Goal: Find specific page/section: Find specific page/section

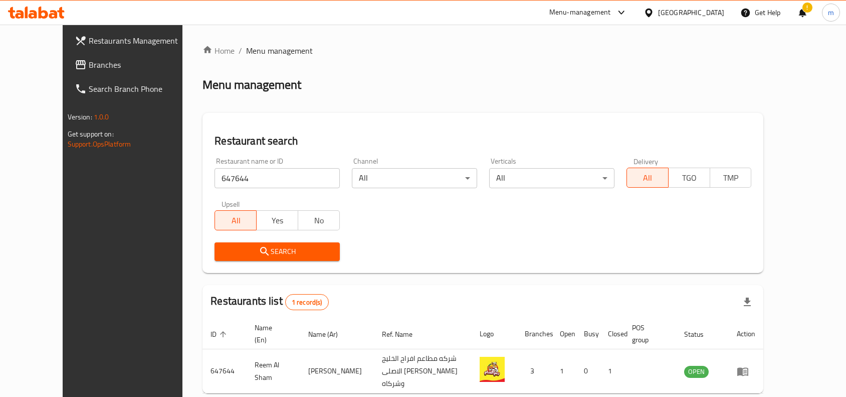
scroll to position [43, 0]
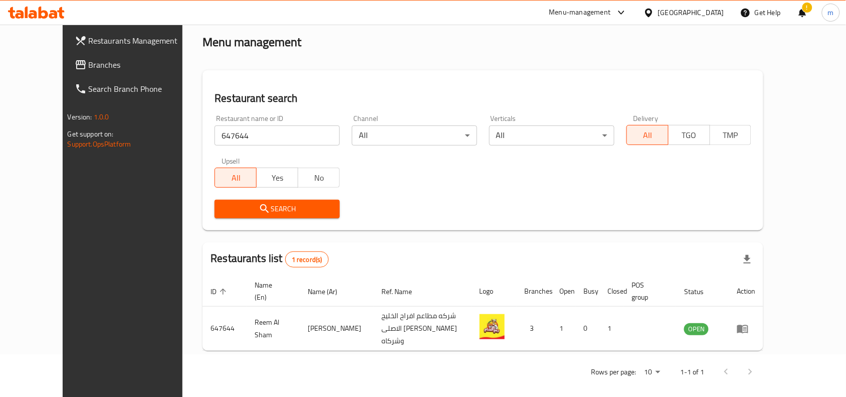
click at [654, 11] on icon at bounding box center [649, 13] width 11 height 11
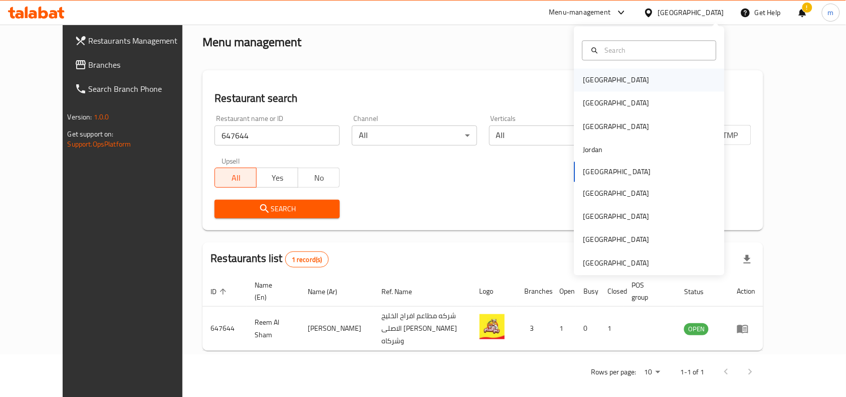
click at [598, 85] on div "[GEOGRAPHIC_DATA]" at bounding box center [617, 80] width 82 height 23
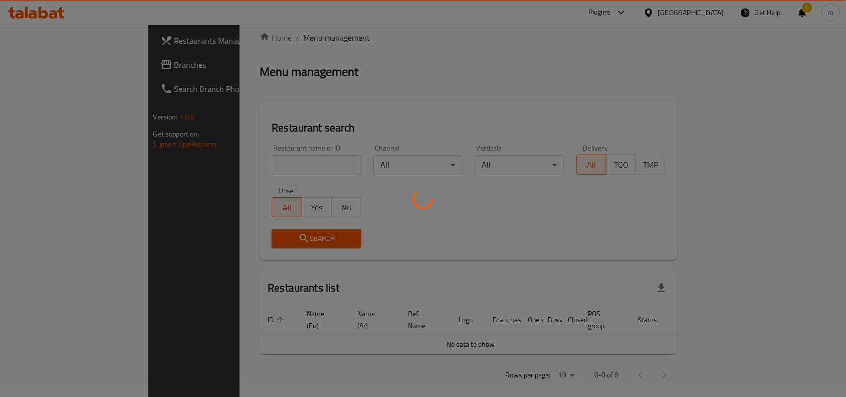
scroll to position [43, 0]
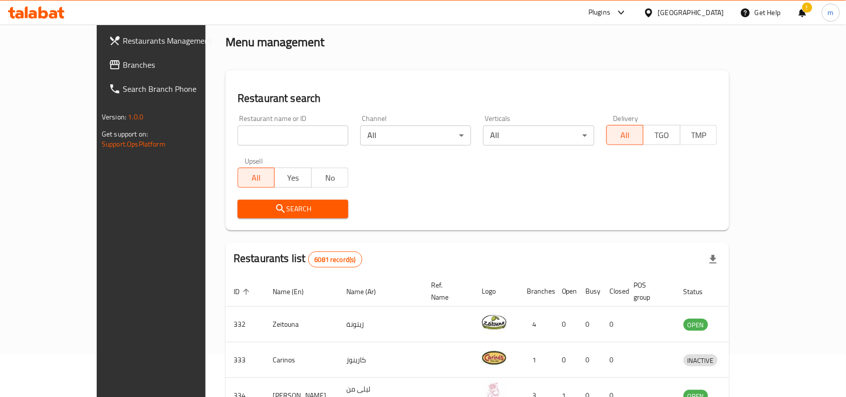
click at [101, 71] on link "Branches" at bounding box center [169, 65] width 137 height 24
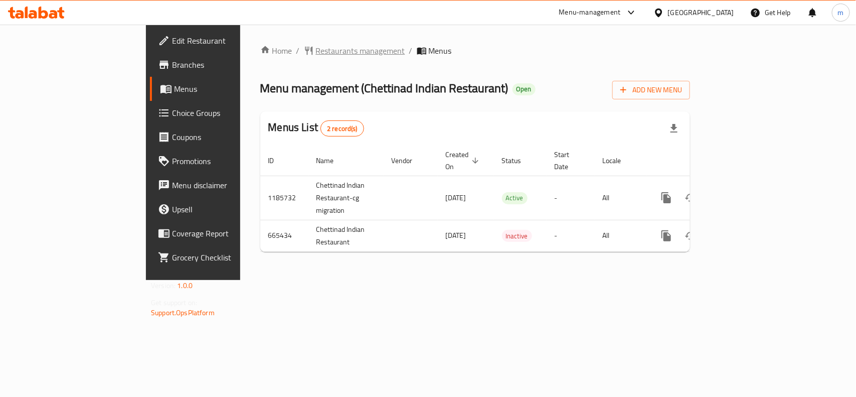
click at [316, 54] on span "Restaurants management" at bounding box center [360, 51] width 89 height 12
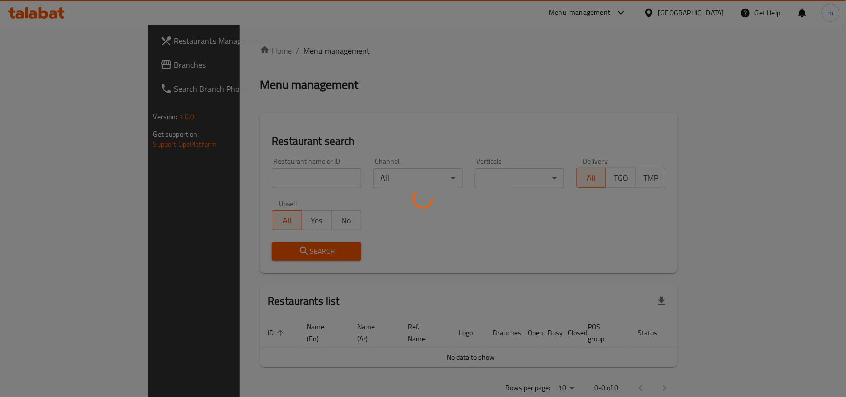
click at [242, 176] on div at bounding box center [423, 198] width 846 height 397
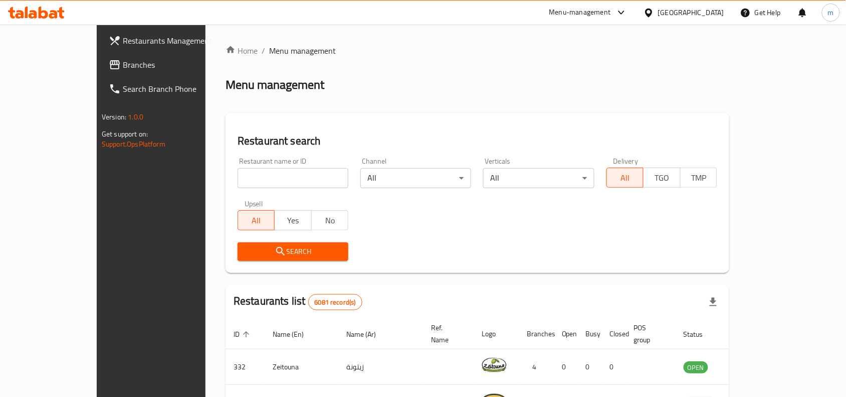
click at [242, 176] on input "search" at bounding box center [293, 178] width 111 height 20
paste input "642030"
type input "642030"
click at [267, 255] on span "Search" at bounding box center [293, 251] width 95 height 13
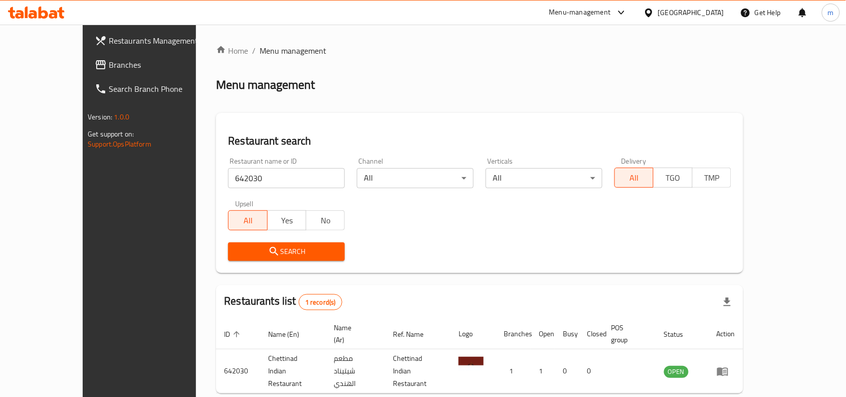
click at [685, 13] on div "[GEOGRAPHIC_DATA]" at bounding box center [684, 13] width 97 height 24
click at [654, 11] on icon at bounding box center [649, 13] width 11 height 11
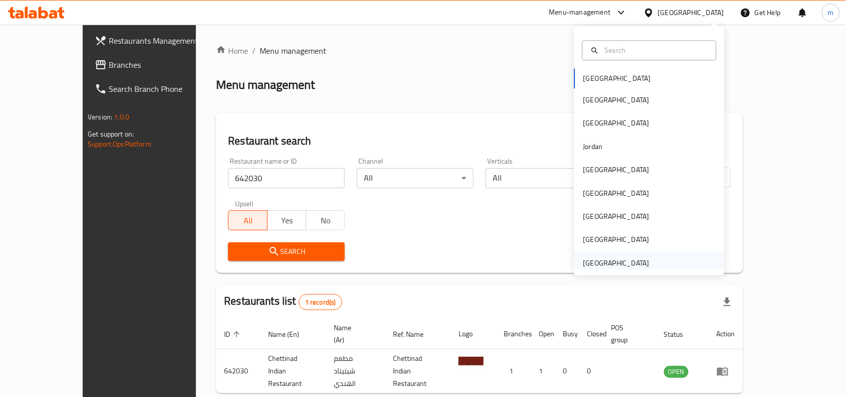
click at [613, 258] on div "[GEOGRAPHIC_DATA]" at bounding box center [617, 262] width 66 height 11
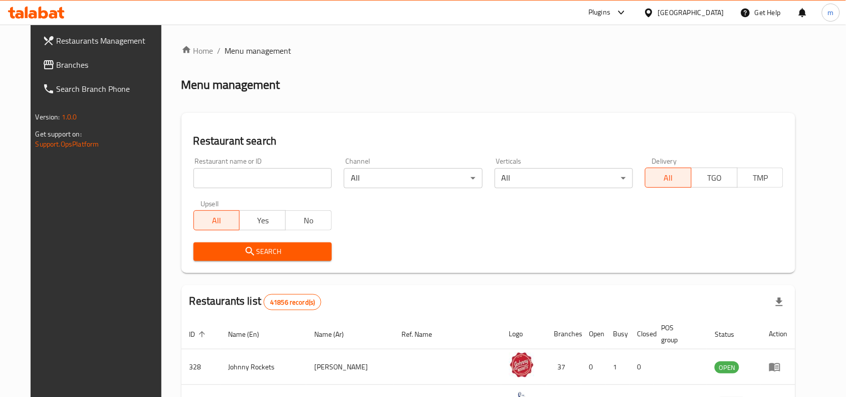
click at [86, 66] on span "Branches" at bounding box center [110, 65] width 107 height 12
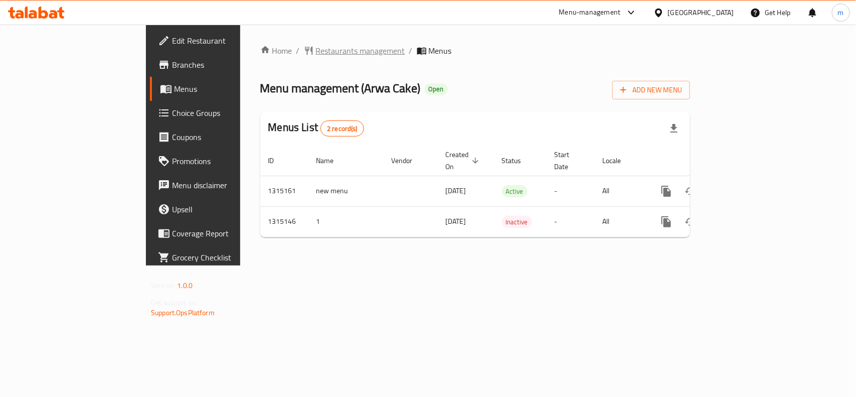
click at [316, 50] on span "Restaurants management" at bounding box center [360, 51] width 89 height 12
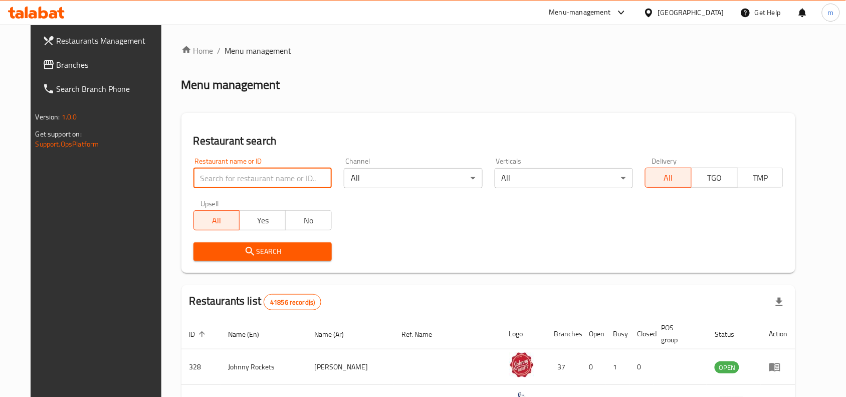
paste input "707156"
type input "707156"
click at [244, 254] on span "Search" at bounding box center [263, 251] width 122 height 13
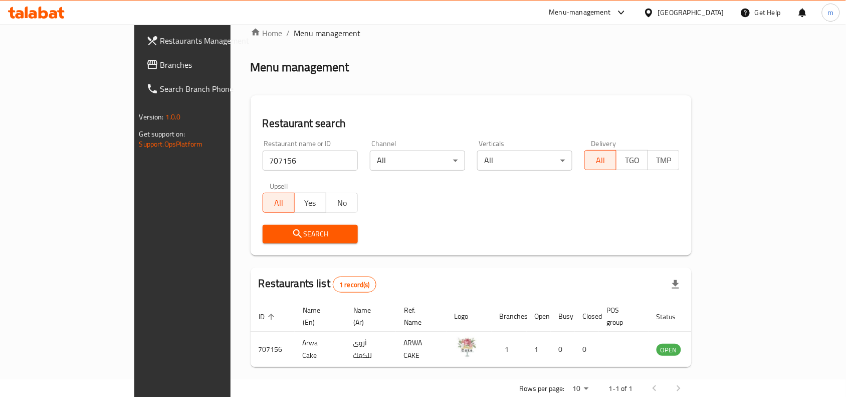
scroll to position [31, 0]
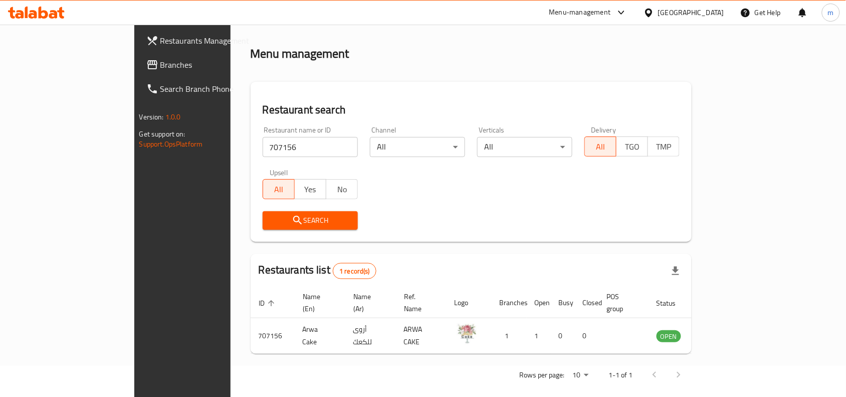
click at [160, 69] on span "Branches" at bounding box center [213, 65] width 107 height 12
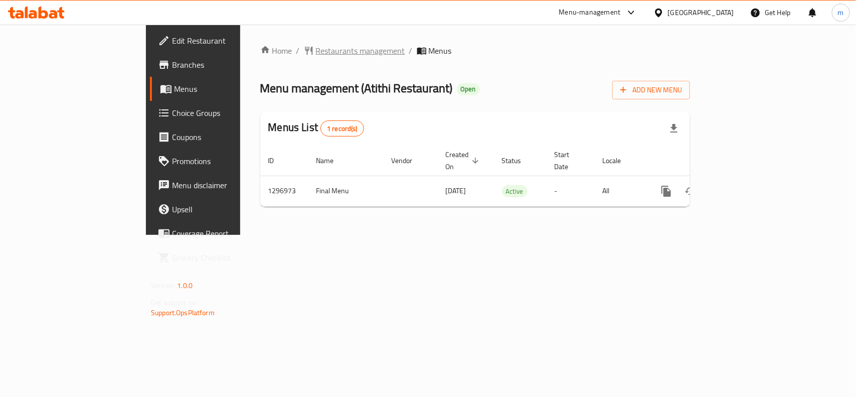
click at [316, 56] on span "Restaurants management" at bounding box center [360, 51] width 89 height 12
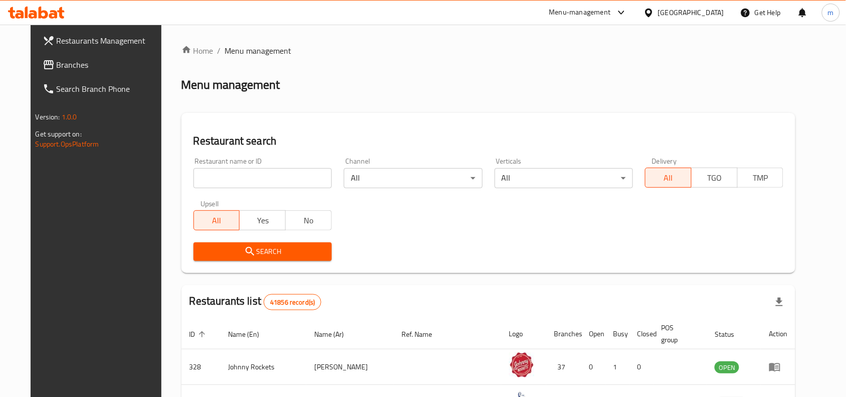
click at [257, 176] on input "search" at bounding box center [263, 178] width 138 height 20
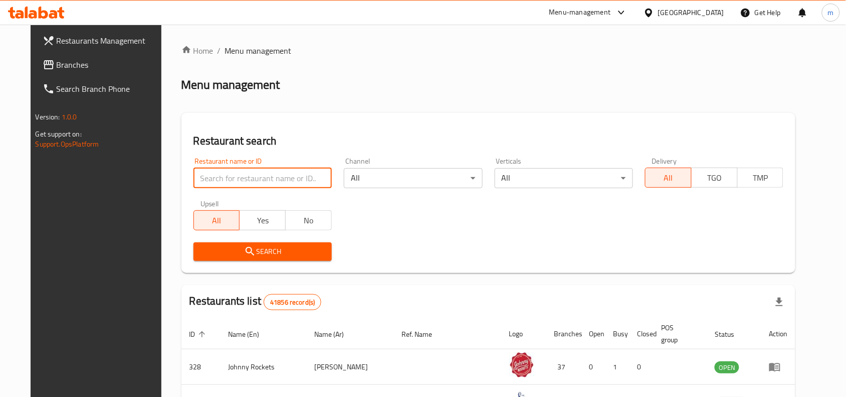
paste input "700044"
type input "700044"
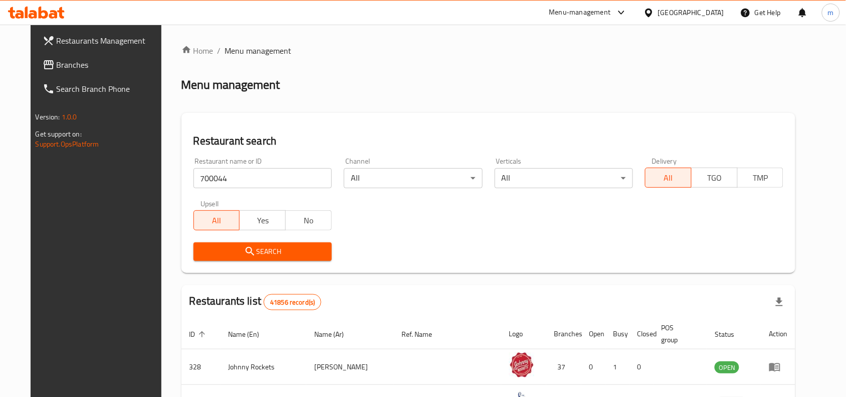
click at [262, 248] on span "Search" at bounding box center [263, 251] width 122 height 13
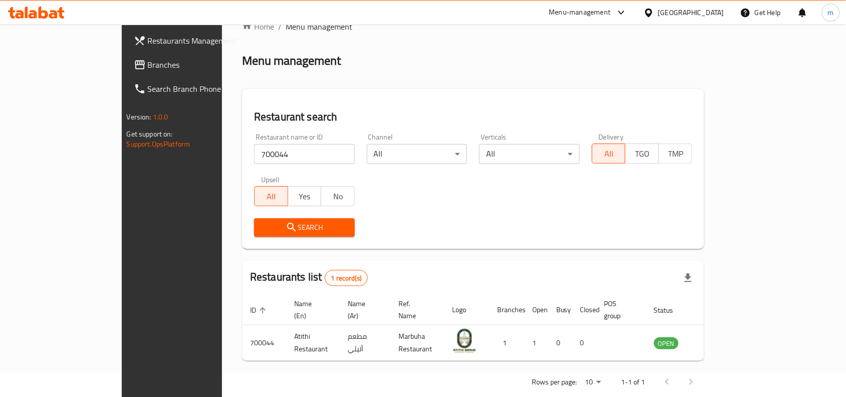
scroll to position [31, 0]
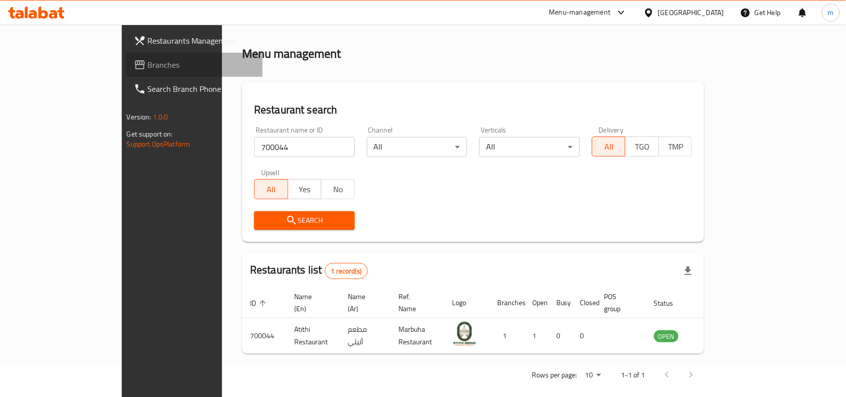
click at [148, 61] on span "Branches" at bounding box center [201, 65] width 107 height 12
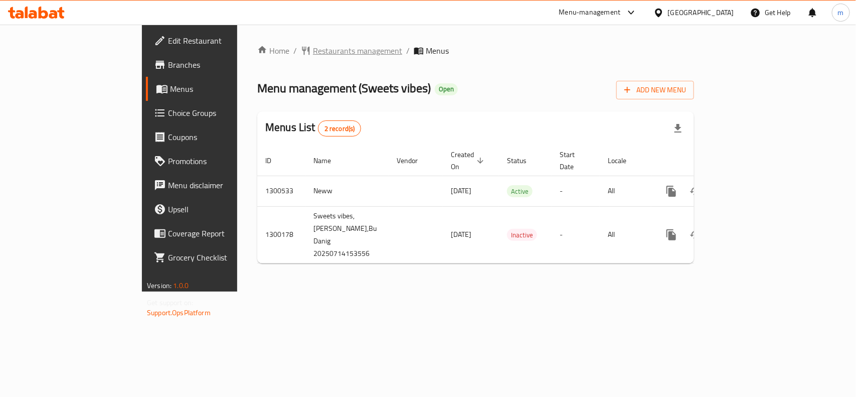
click at [313, 52] on span "Restaurants management" at bounding box center [357, 51] width 89 height 12
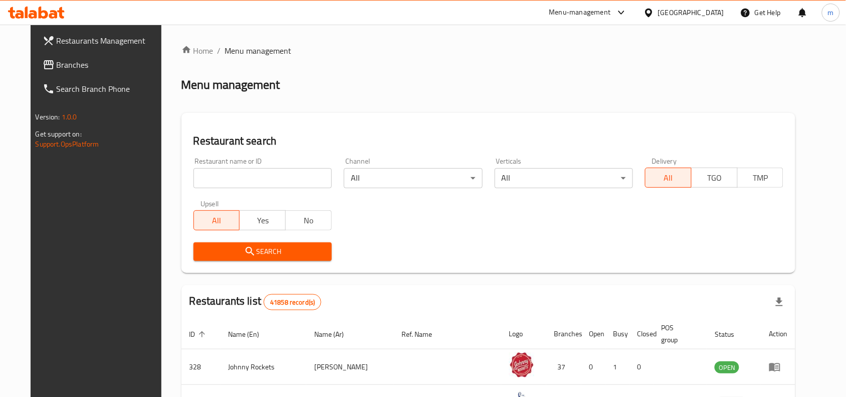
click at [251, 189] on div "Restaurant name or ID Restaurant name or ID" at bounding box center [263, 172] width 150 height 43
click at [251, 185] on input "search" at bounding box center [263, 178] width 138 height 20
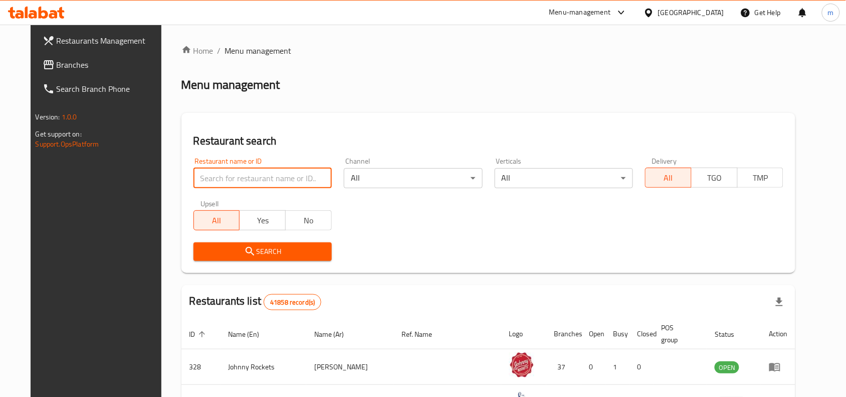
paste input "701656"
type input "701656"
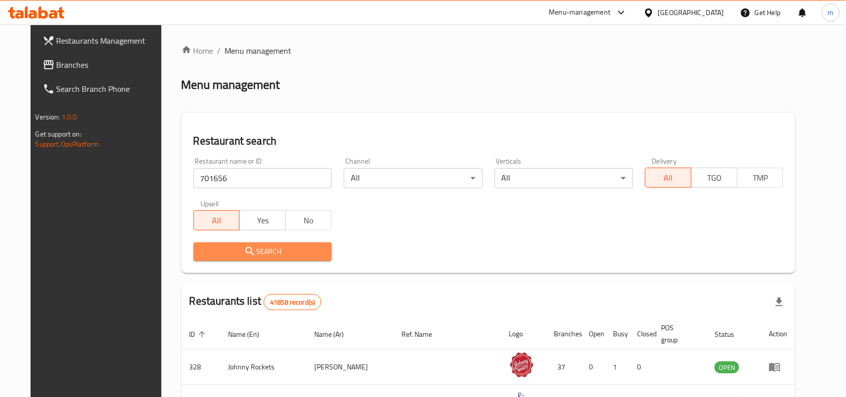
click at [275, 254] on span "Search" at bounding box center [263, 251] width 122 height 13
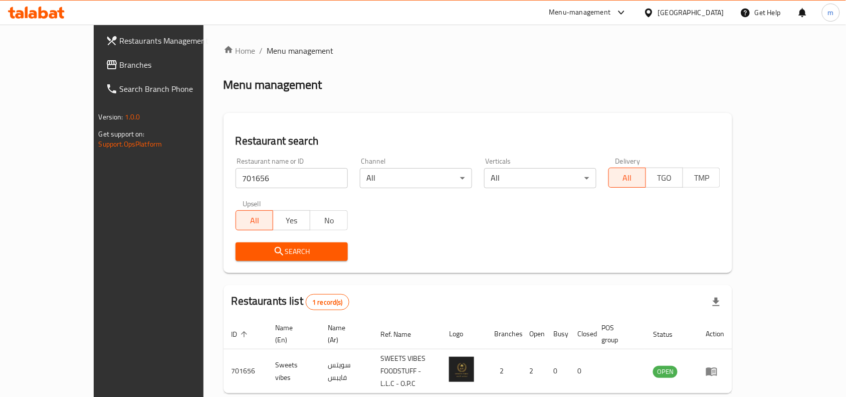
click at [646, 14] on icon at bounding box center [649, 13] width 11 height 11
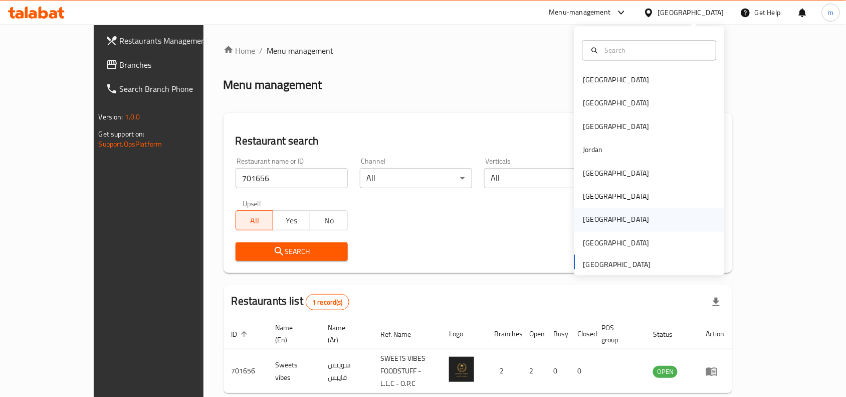
click at [590, 223] on div "[GEOGRAPHIC_DATA]" at bounding box center [617, 219] width 66 height 11
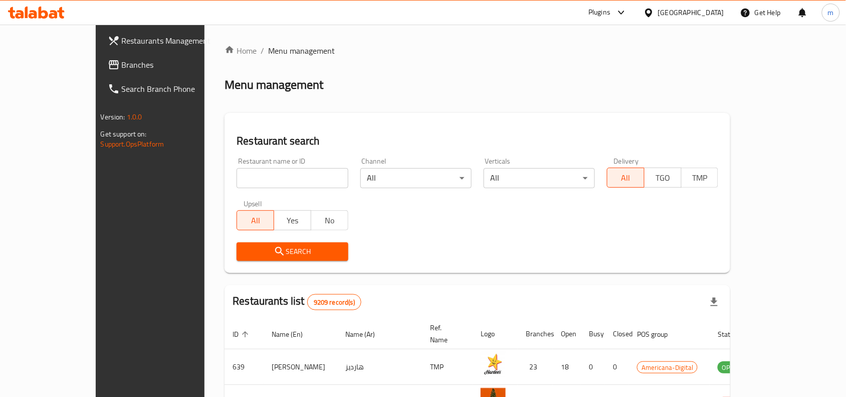
click at [122, 63] on span "Branches" at bounding box center [175, 65] width 107 height 12
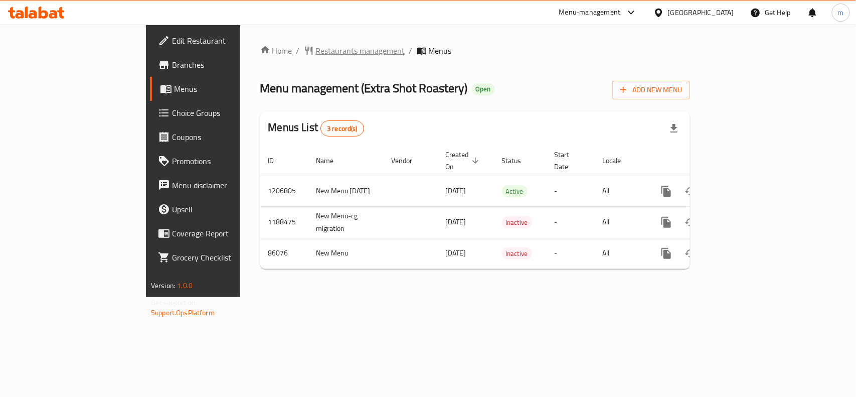
click at [316, 48] on span "Restaurants management" at bounding box center [360, 51] width 89 height 12
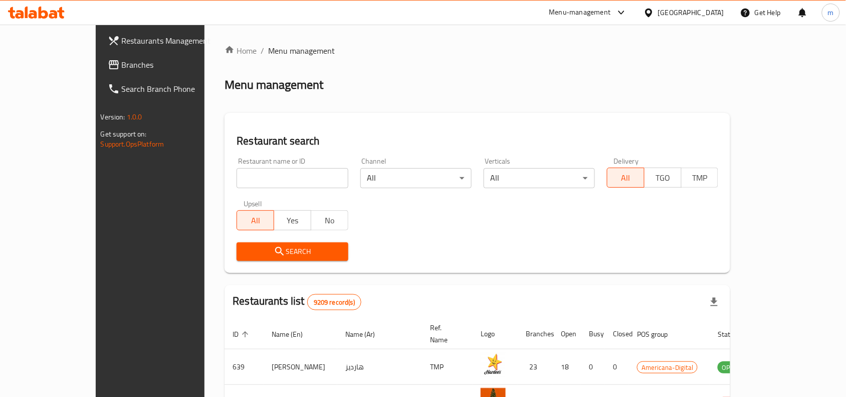
click at [237, 181] on input "search" at bounding box center [292, 178] width 111 height 20
paste input "20482"
type input "20482"
click at [237, 257] on button "Search" at bounding box center [292, 251] width 111 height 19
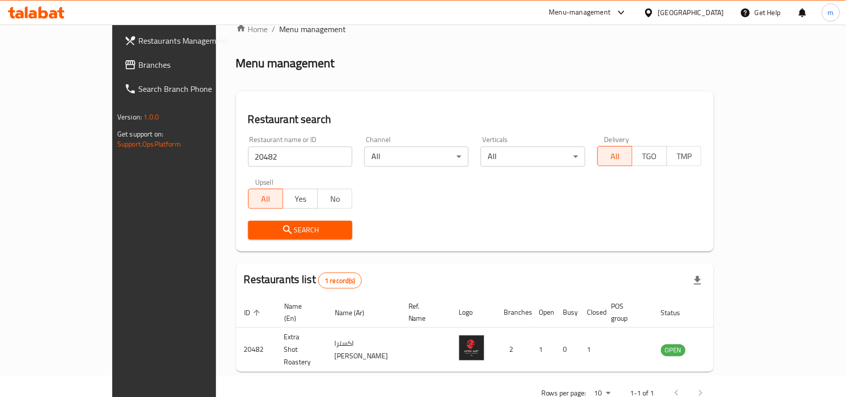
scroll to position [31, 0]
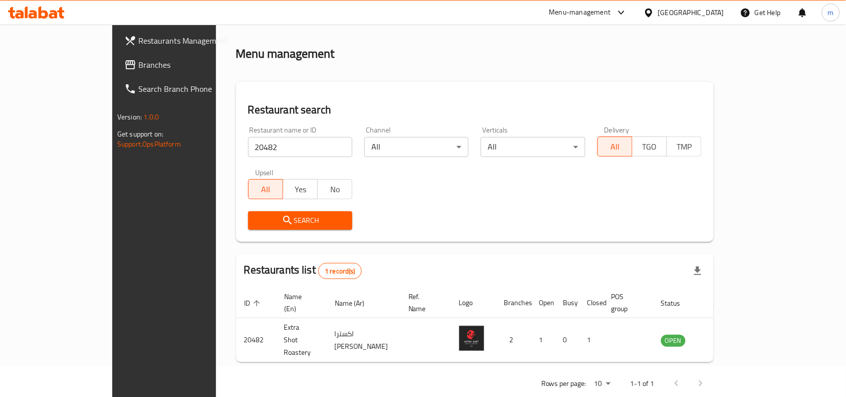
click at [654, 14] on icon at bounding box center [649, 13] width 11 height 11
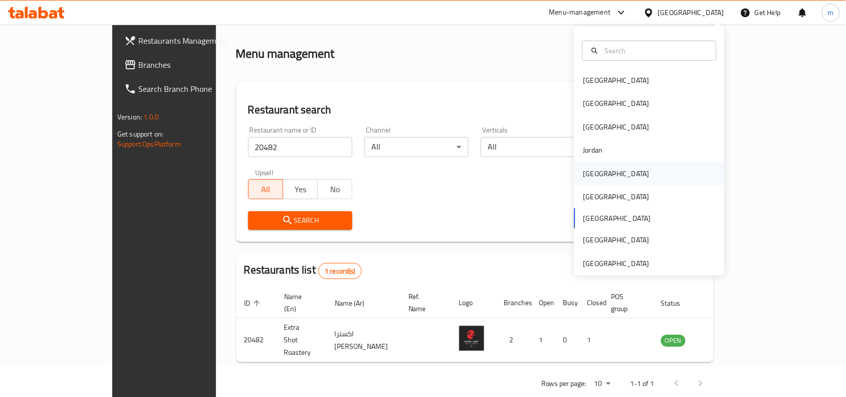
click at [597, 171] on div "[GEOGRAPHIC_DATA]" at bounding box center [617, 173] width 82 height 23
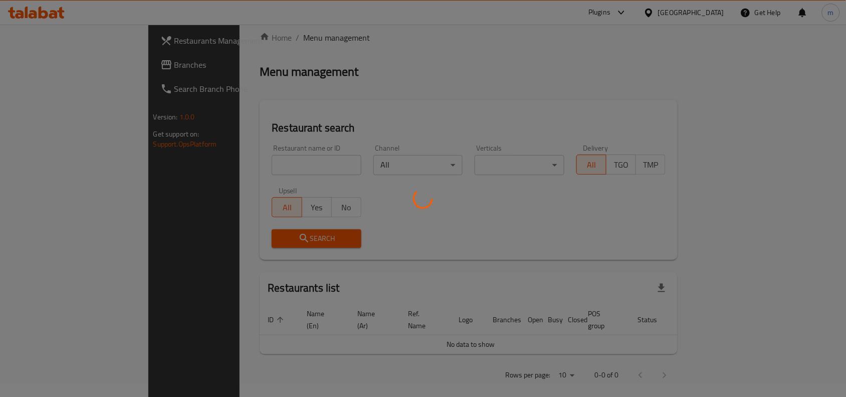
scroll to position [31, 0]
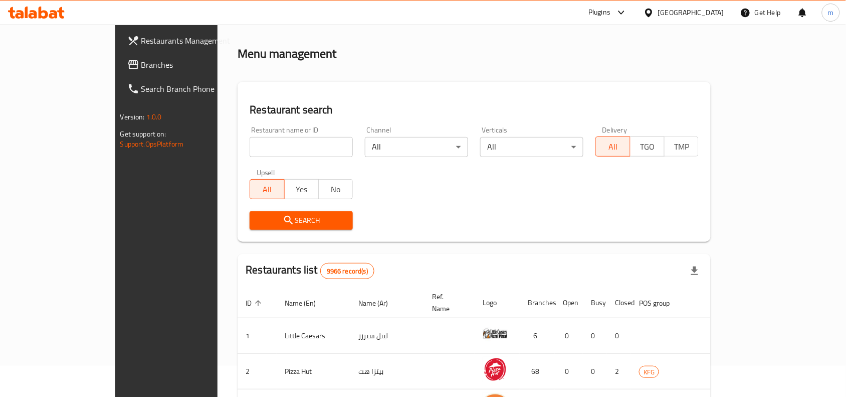
drag, startPoint x: 54, startPoint y: 67, endPoint x: 74, endPoint y: 90, distance: 30.6
click at [141, 67] on span "Branches" at bounding box center [194, 65] width 107 height 12
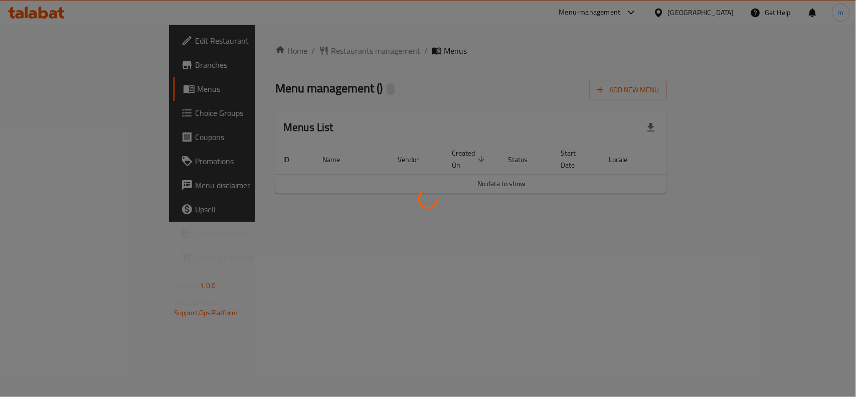
click at [277, 49] on div at bounding box center [428, 198] width 856 height 397
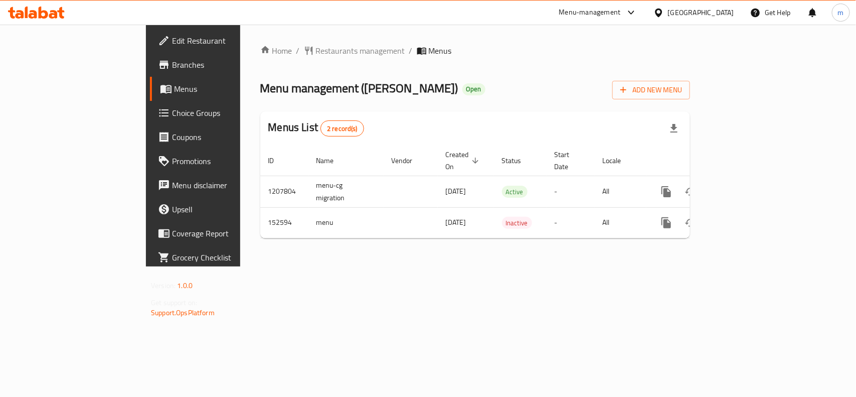
click at [316, 49] on span "Restaurants management" at bounding box center [360, 51] width 89 height 12
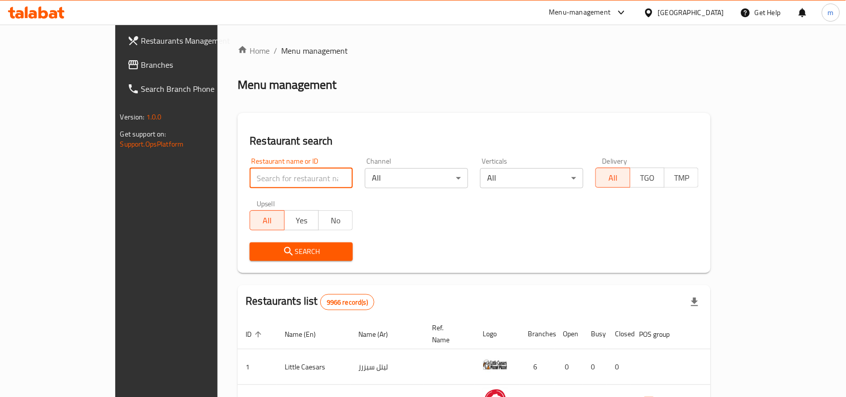
click at [255, 175] on input "search" at bounding box center [301, 178] width 103 height 20
paste input "614514"
type input "614514"
click at [258, 251] on span "Search" at bounding box center [301, 251] width 87 height 13
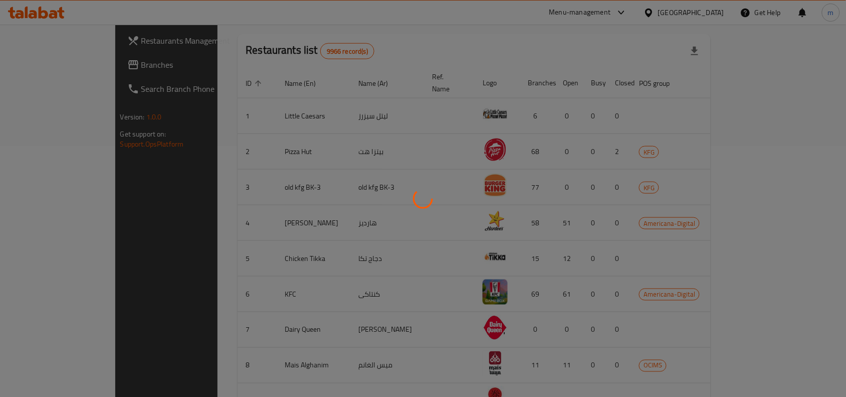
scroll to position [31, 0]
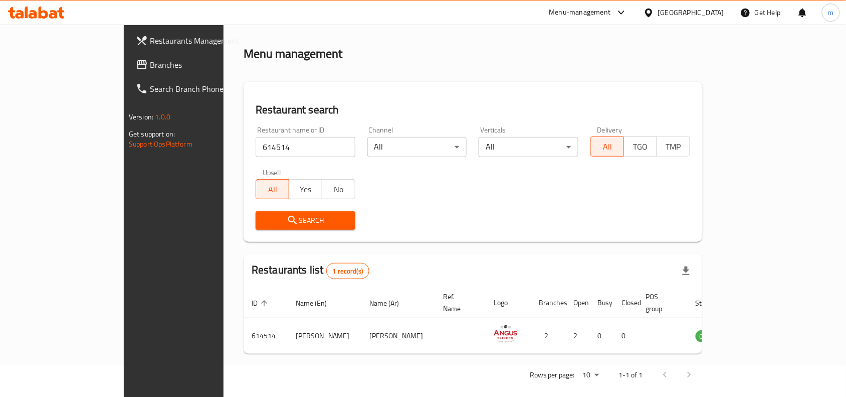
click at [711, 9] on div "[GEOGRAPHIC_DATA]" at bounding box center [691, 12] width 66 height 11
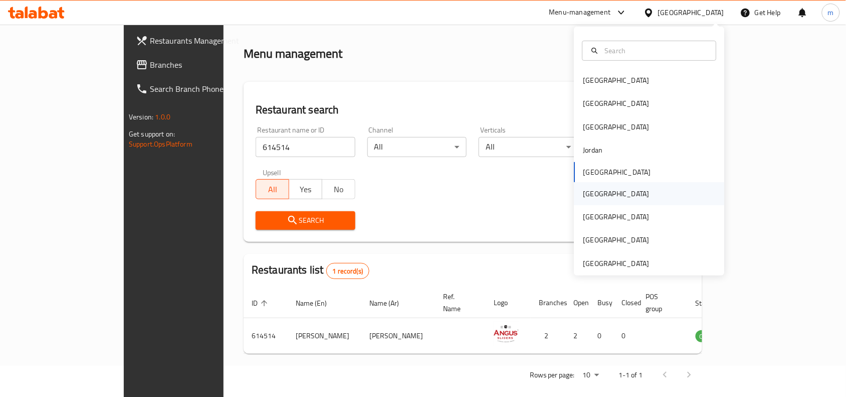
click at [590, 196] on div "[GEOGRAPHIC_DATA]" at bounding box center [617, 193] width 66 height 11
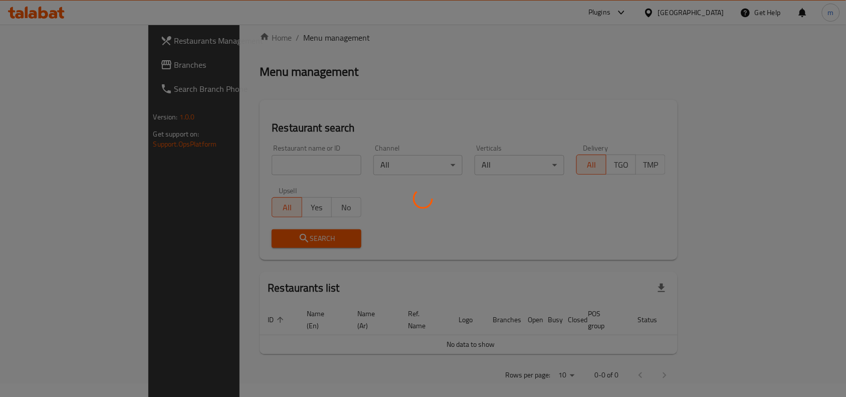
scroll to position [31, 0]
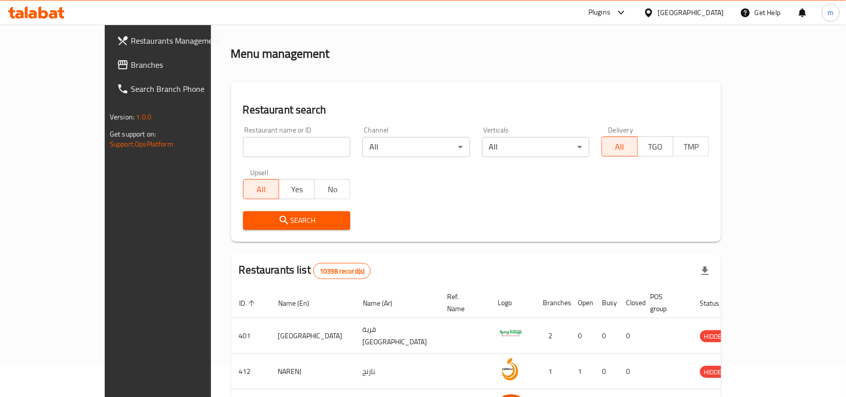
click at [131, 63] on span "Branches" at bounding box center [184, 65] width 107 height 12
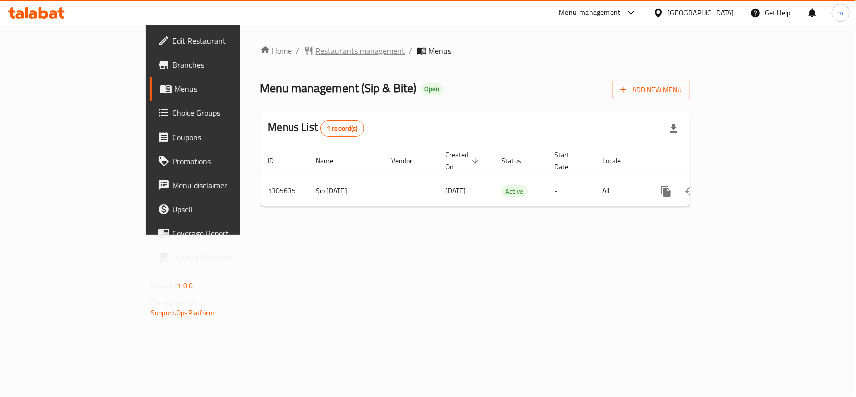
click at [316, 50] on span "Restaurants management" at bounding box center [360, 51] width 89 height 12
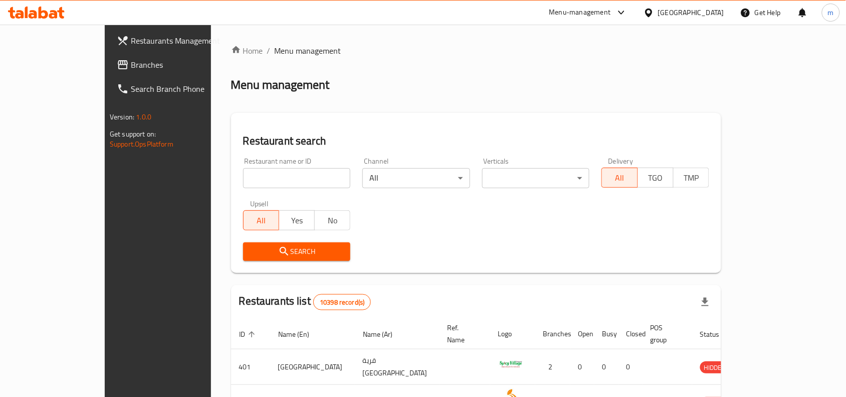
click at [243, 179] on input "search" at bounding box center [297, 178] width 108 height 20
paste input "703756"
type input "703756"
click at [251, 249] on span "Search" at bounding box center [297, 251] width 92 height 13
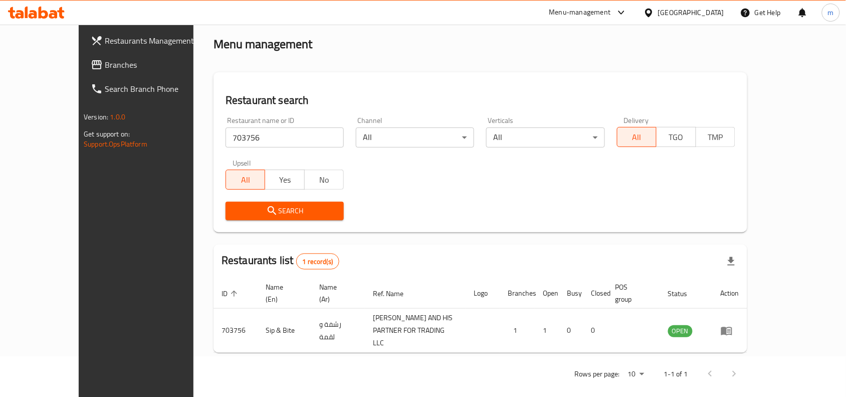
scroll to position [43, 0]
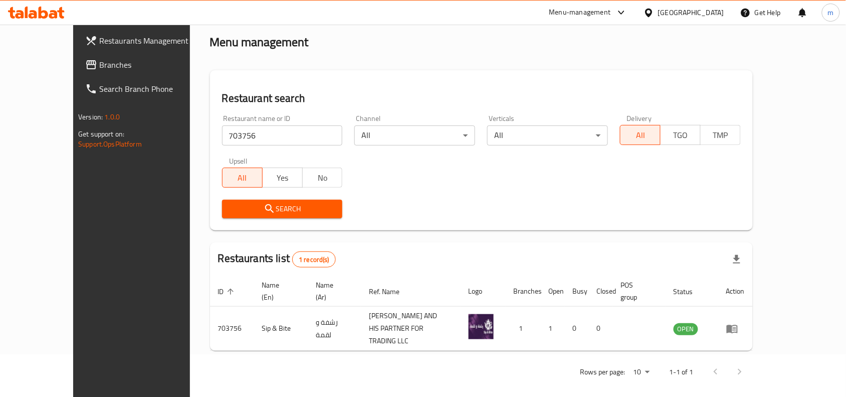
click at [708, 13] on div "[GEOGRAPHIC_DATA]" at bounding box center [691, 12] width 66 height 11
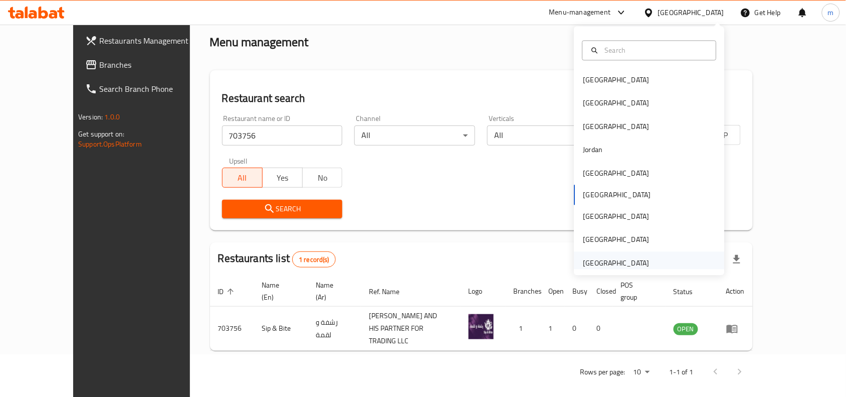
click at [612, 265] on div "[GEOGRAPHIC_DATA]" at bounding box center [617, 262] width 66 height 11
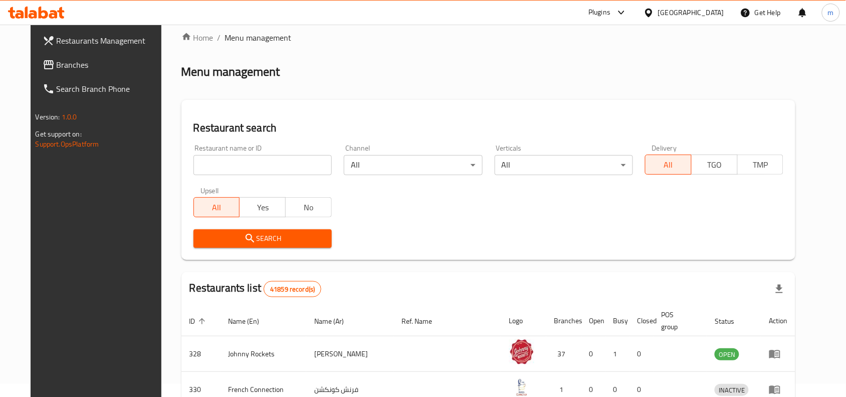
scroll to position [43, 0]
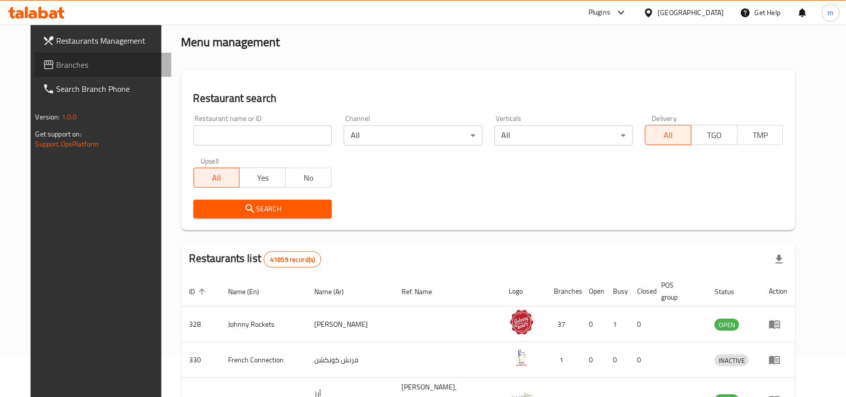
click at [57, 66] on span "Branches" at bounding box center [110, 65] width 107 height 12
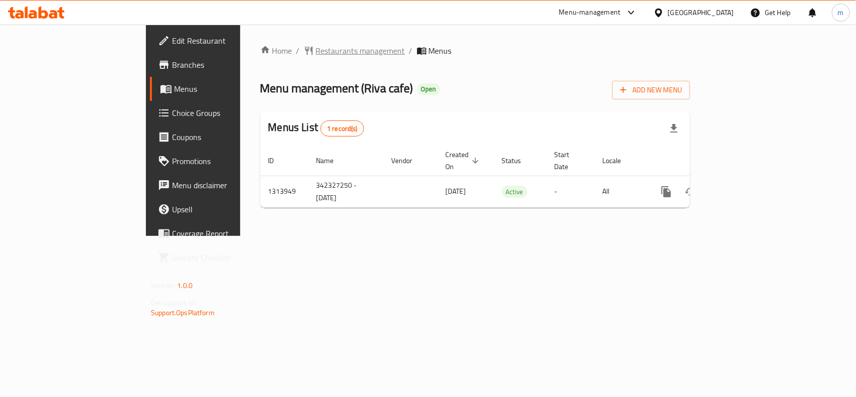
click at [316, 51] on span "Restaurants management" at bounding box center [360, 51] width 89 height 12
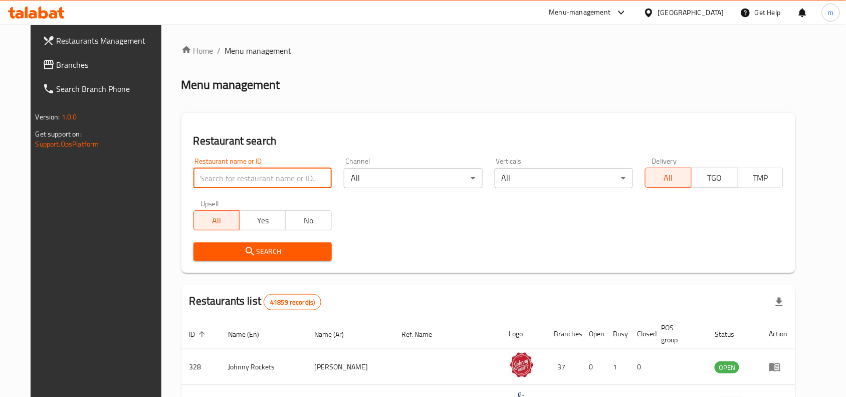
click at [252, 178] on input "search" at bounding box center [263, 178] width 138 height 20
paste input "706740"
type input "706740"
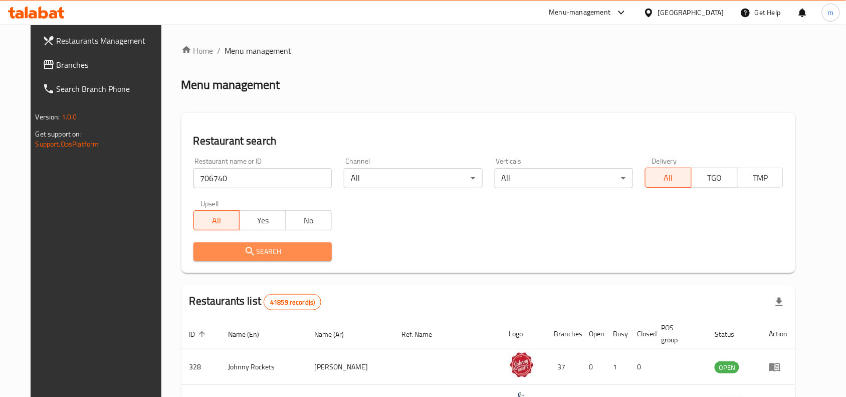
click at [250, 252] on span "Search" at bounding box center [263, 251] width 122 height 13
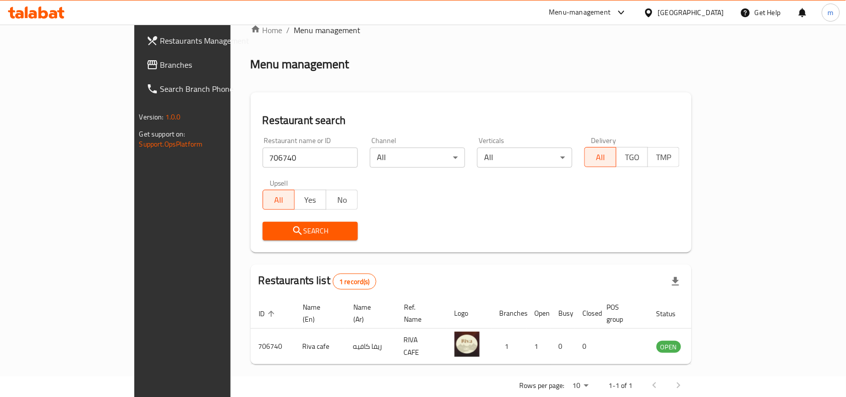
scroll to position [31, 0]
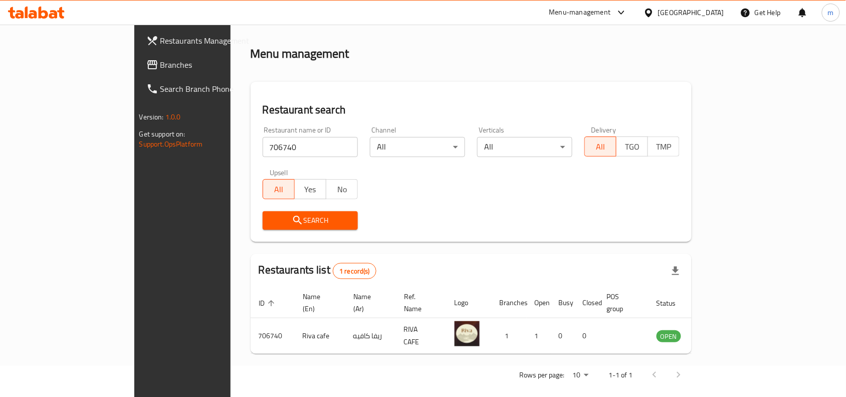
click at [677, 16] on div "[GEOGRAPHIC_DATA]" at bounding box center [691, 12] width 66 height 11
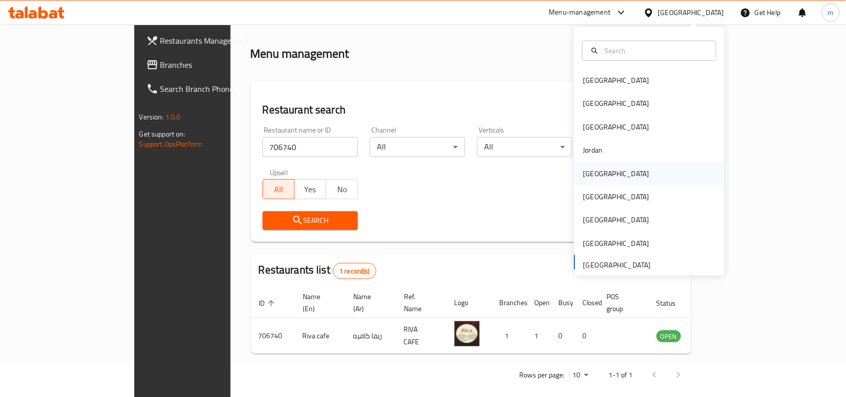
click at [593, 173] on div "[GEOGRAPHIC_DATA]" at bounding box center [617, 173] width 66 height 11
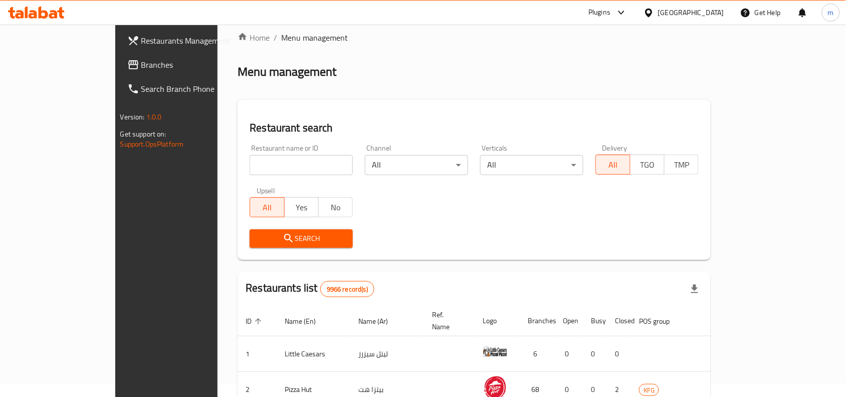
scroll to position [31, 0]
